Goal: Find specific page/section: Find specific page/section

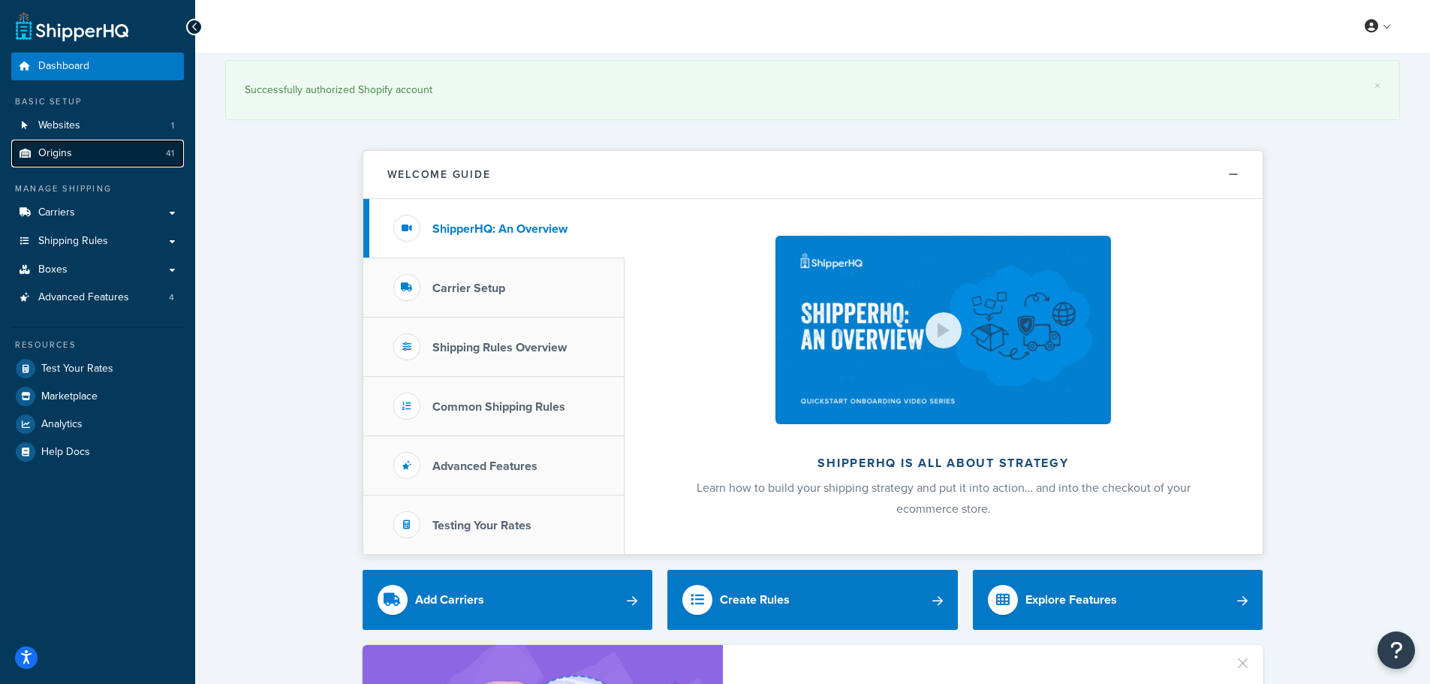
click at [110, 159] on link "Origins 41" at bounding box center [97, 154] width 173 height 28
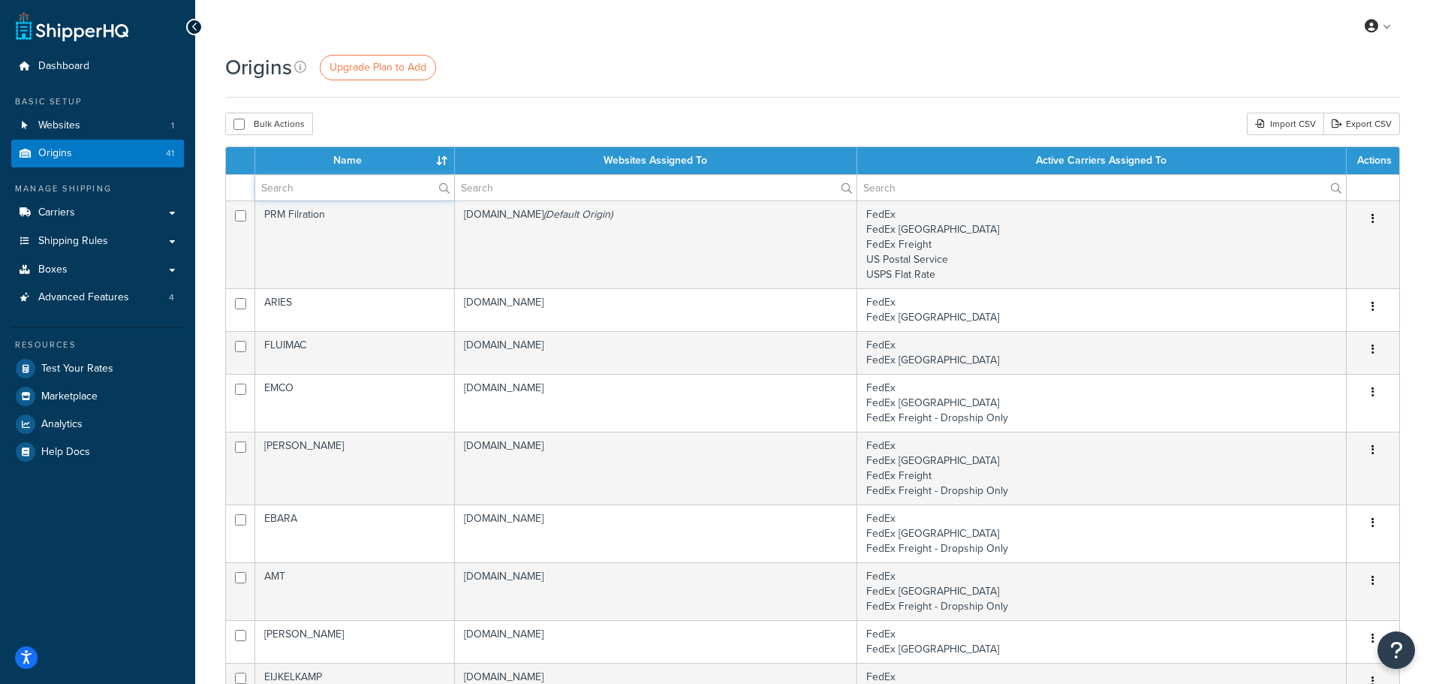
click at [375, 188] on input "text" at bounding box center [354, 188] width 199 height 26
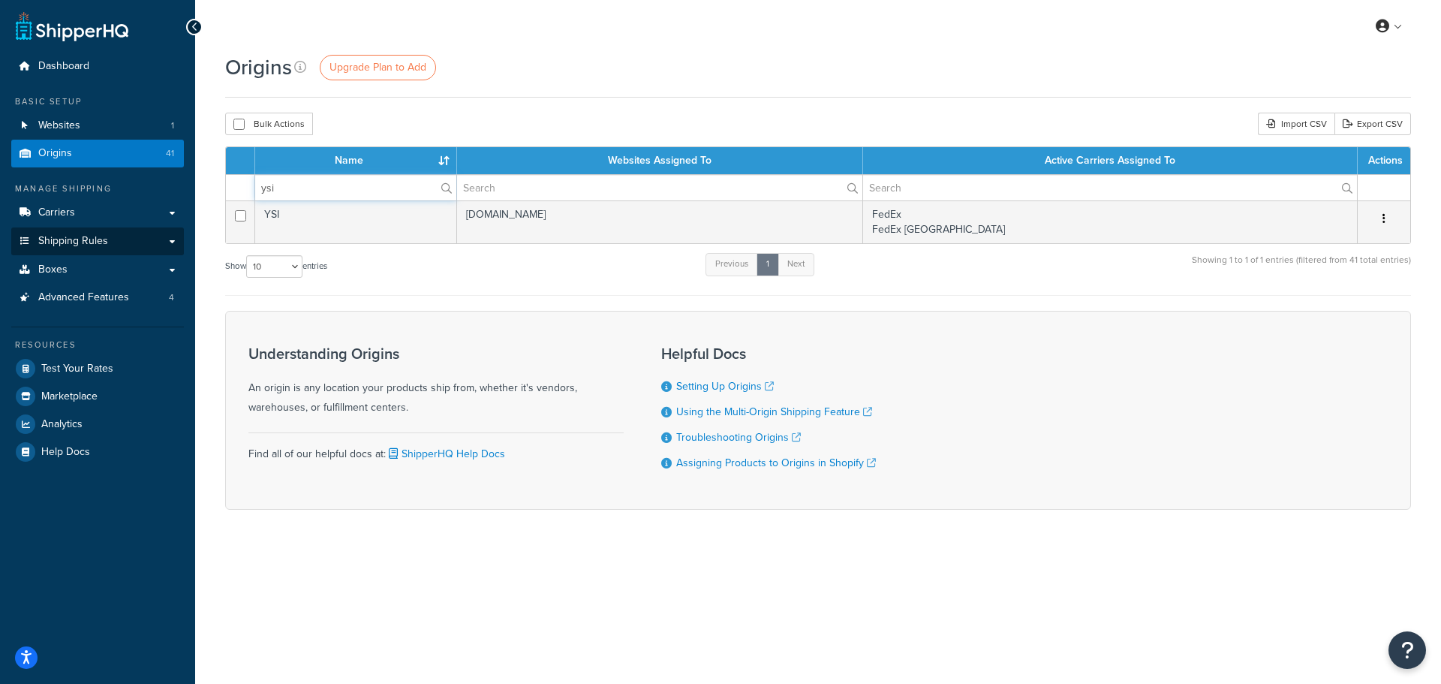
type input "ysi"
click at [102, 242] on span "Shipping Rules" at bounding box center [73, 241] width 70 height 13
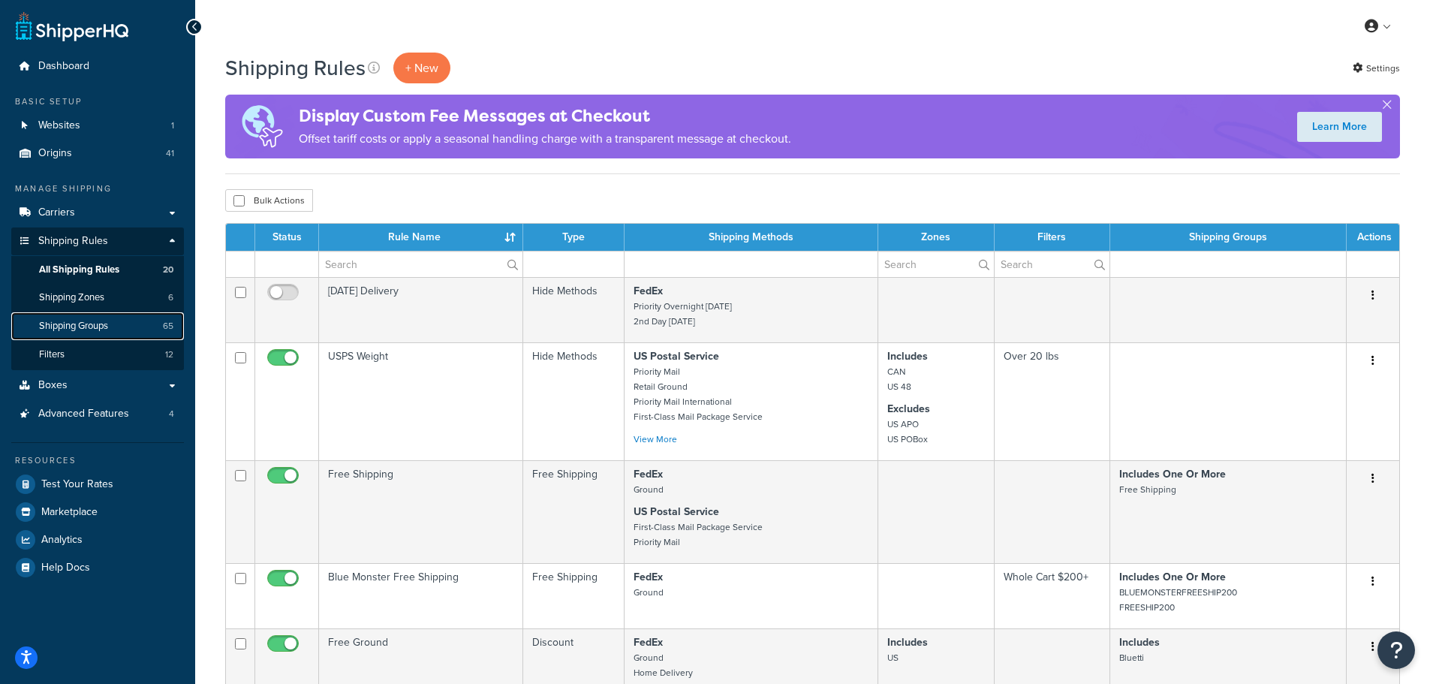
click at [92, 324] on span "Shipping Groups" at bounding box center [73, 326] width 69 height 13
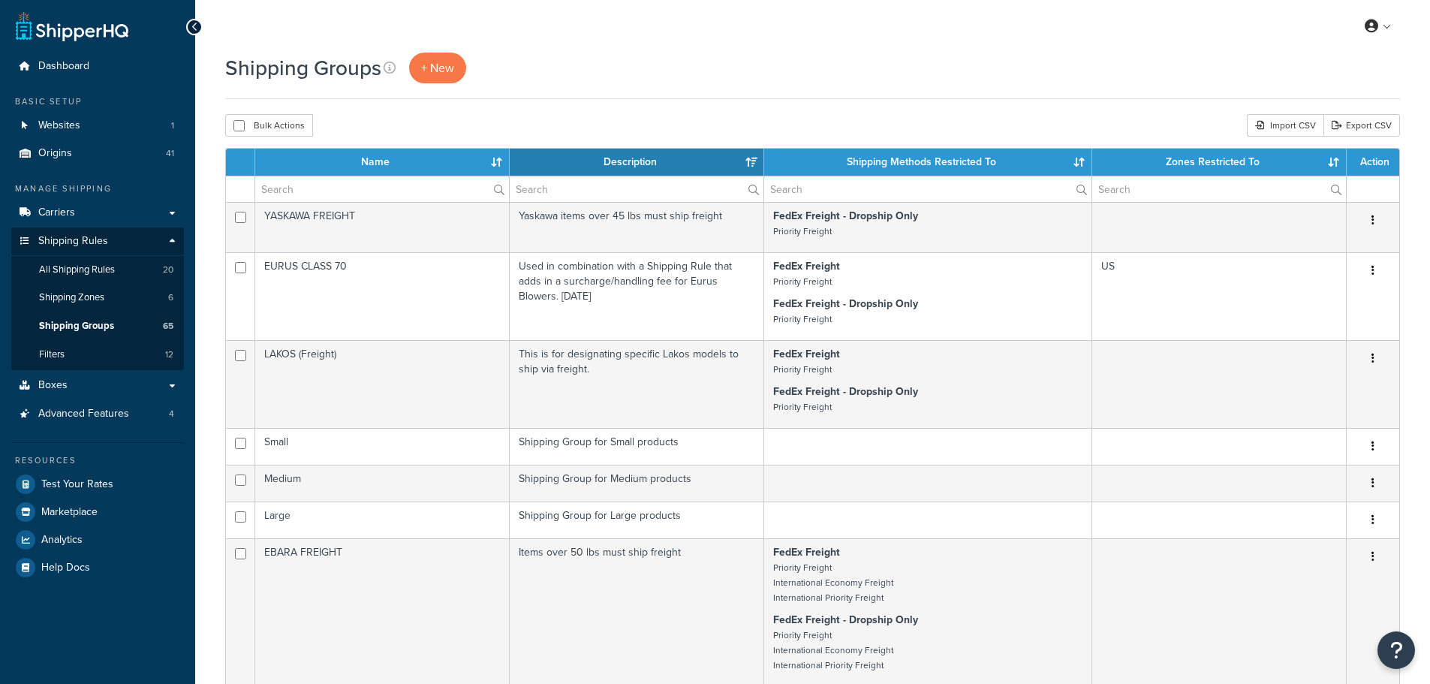
select select "15"
click at [350, 202] on input "text" at bounding box center [382, 189] width 254 height 26
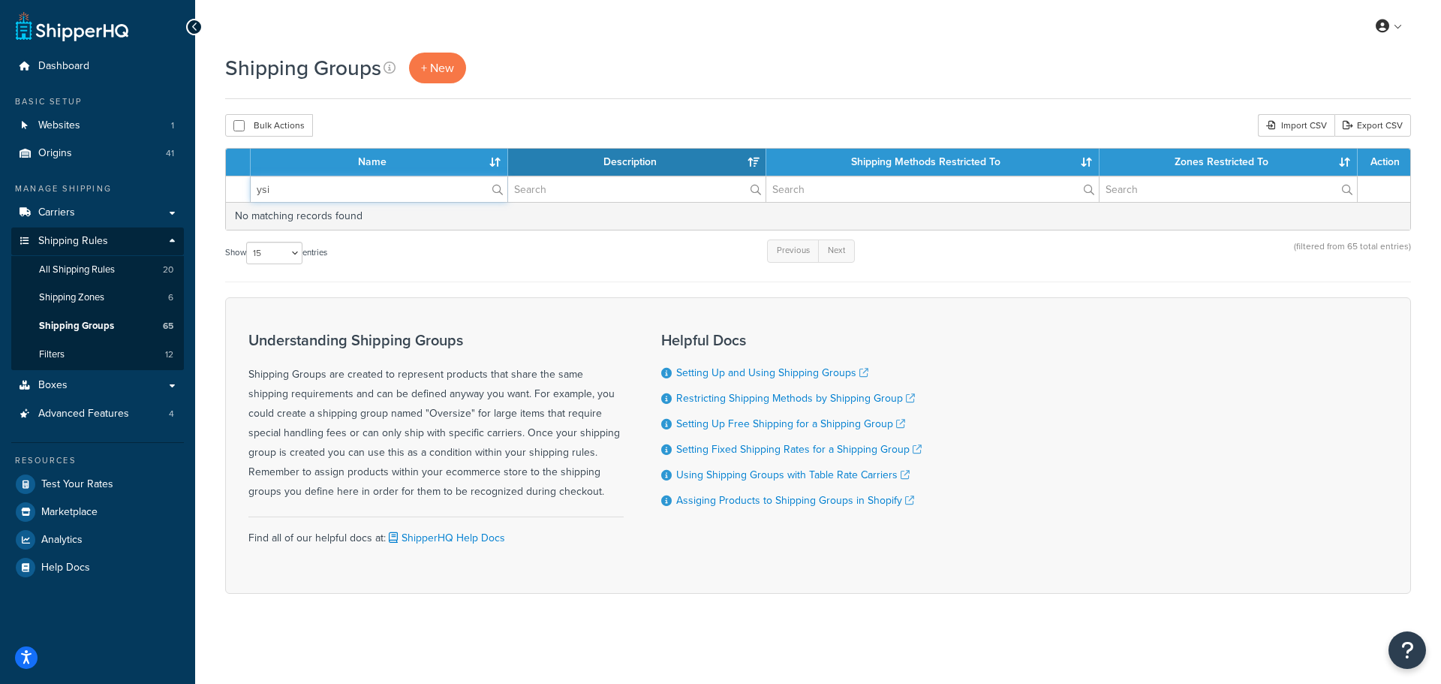
type input "ysi"
click at [397, 139] on div "Shipping Groups + New Bulk Actions Duplicate Delete Import CSV Export CSV Conta…" at bounding box center [818, 350] width 1246 height 594
click at [370, 188] on input "ysi" at bounding box center [379, 189] width 257 height 26
click at [472, 278] on div "Show 10 15 25 50 100 entries Previous Next (filtered from 65 total entries)" at bounding box center [818, 260] width 1186 height 44
drag, startPoint x: 374, startPoint y: 184, endPoint x: 208, endPoint y: 185, distance: 165.9
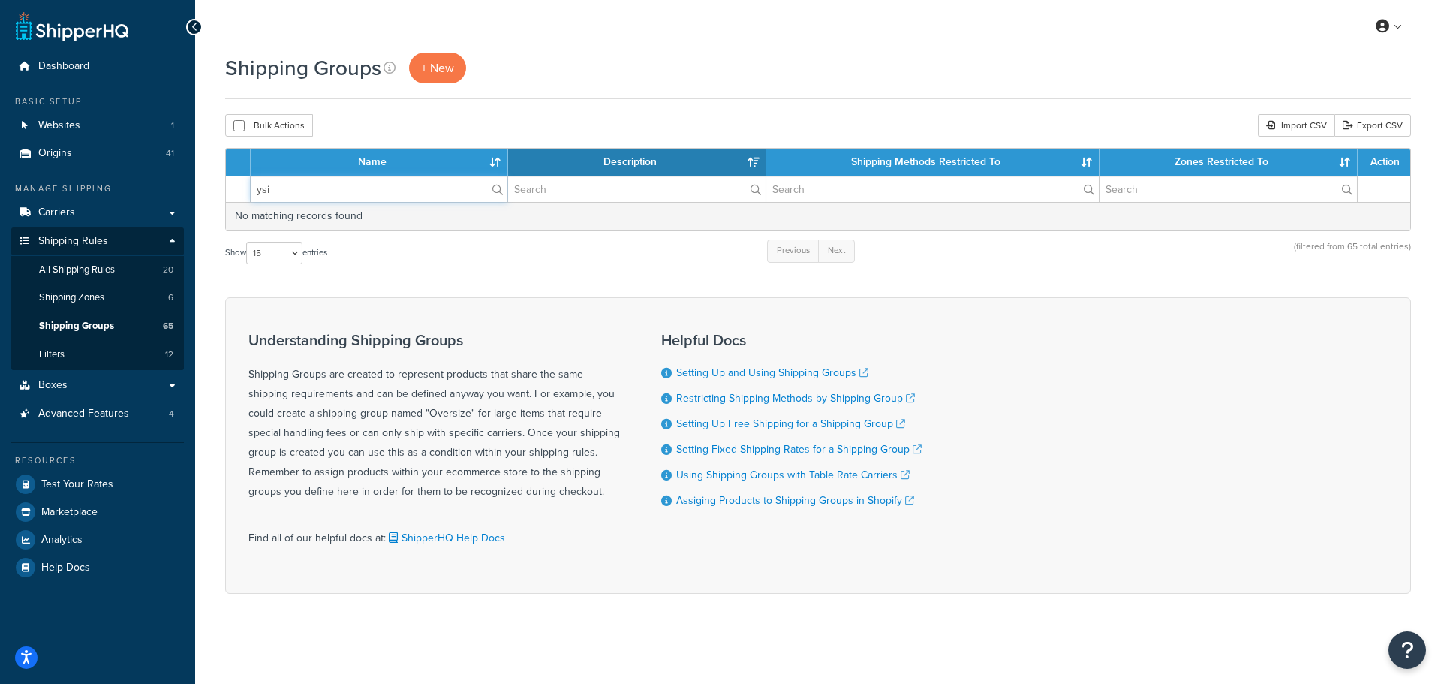
click at [209, 187] on div "Shipping Groups + New Bulk Actions Duplicate Delete Import CSV Export CSV Conta…" at bounding box center [818, 350] width 1246 height 594
type input "ys"
